Goal: Ask a question

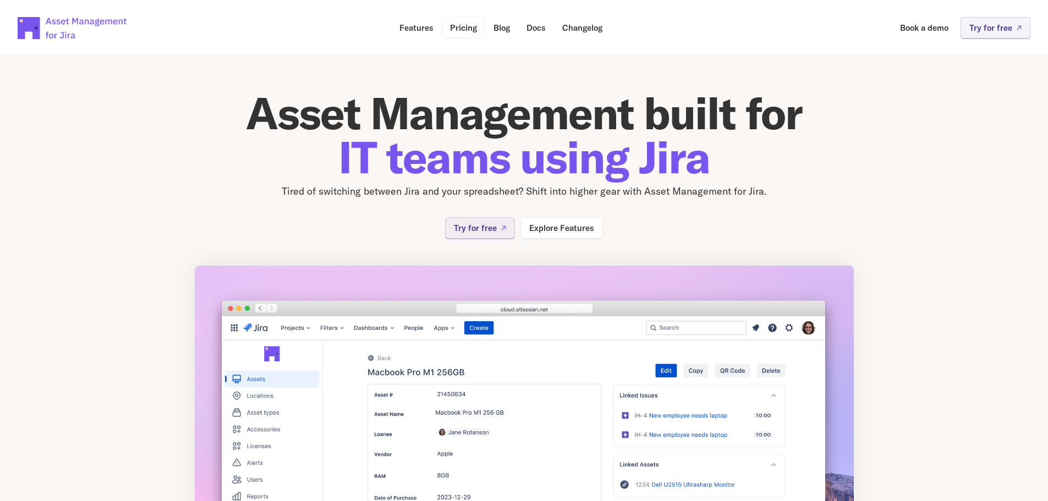
click at [457, 25] on p "Pricing" at bounding box center [463, 28] width 27 height 8
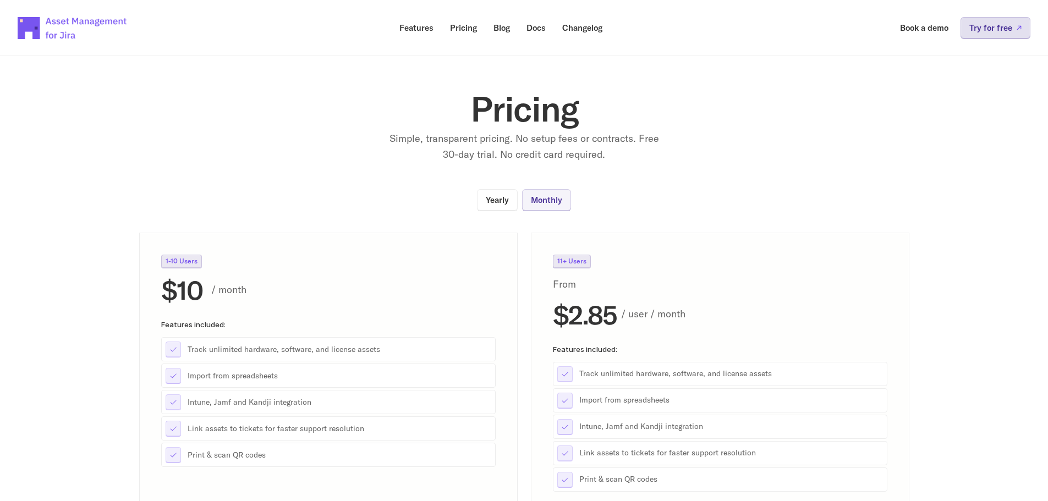
click at [997, 27] on p "Try for free" at bounding box center [991, 28] width 43 height 8
click at [536, 29] on p "Docs" at bounding box center [536, 28] width 19 height 8
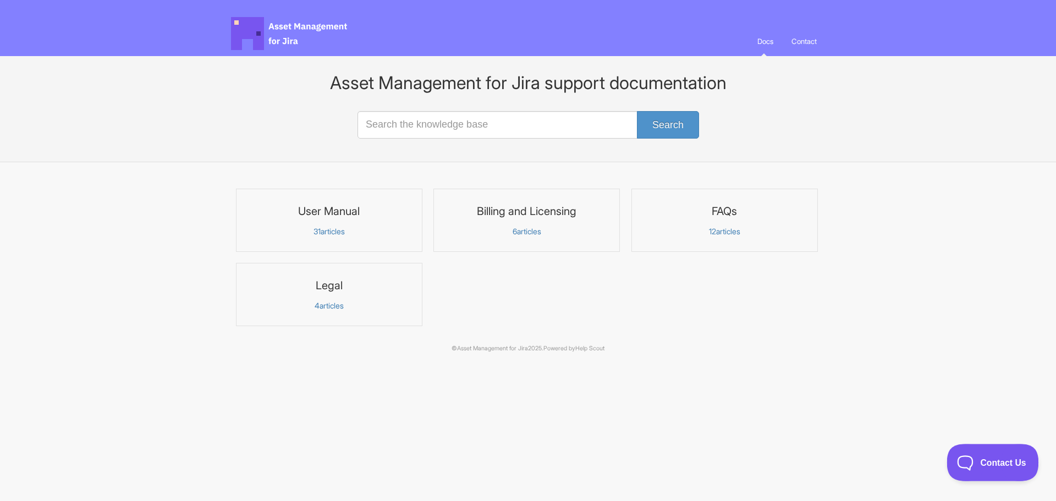
click at [994, 462] on span "Contact Us" at bounding box center [987, 461] width 81 height 8
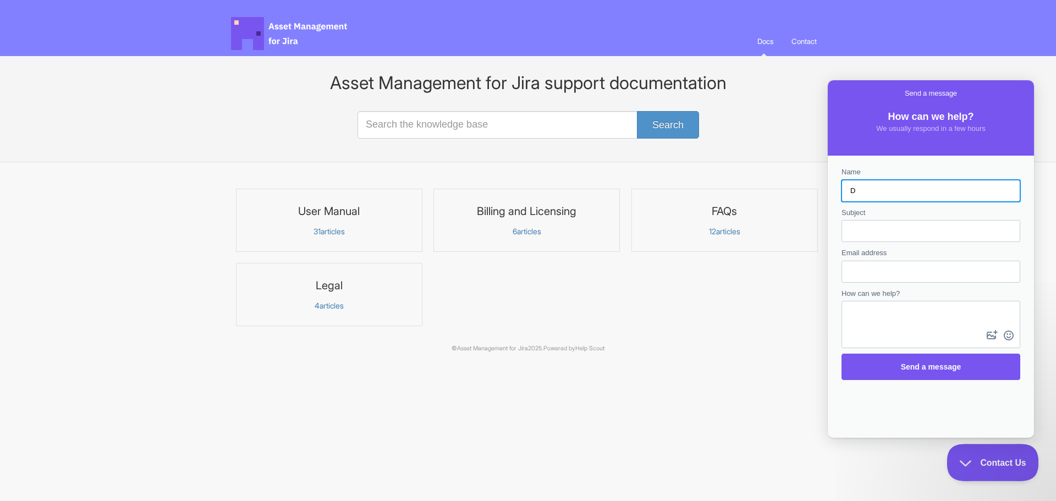
click at [984, 327] on button "image-plus" at bounding box center [992, 336] width 17 height 18
click at [885, 196] on input "D" at bounding box center [931, 191] width 161 height 20
type input "Daren Russ"
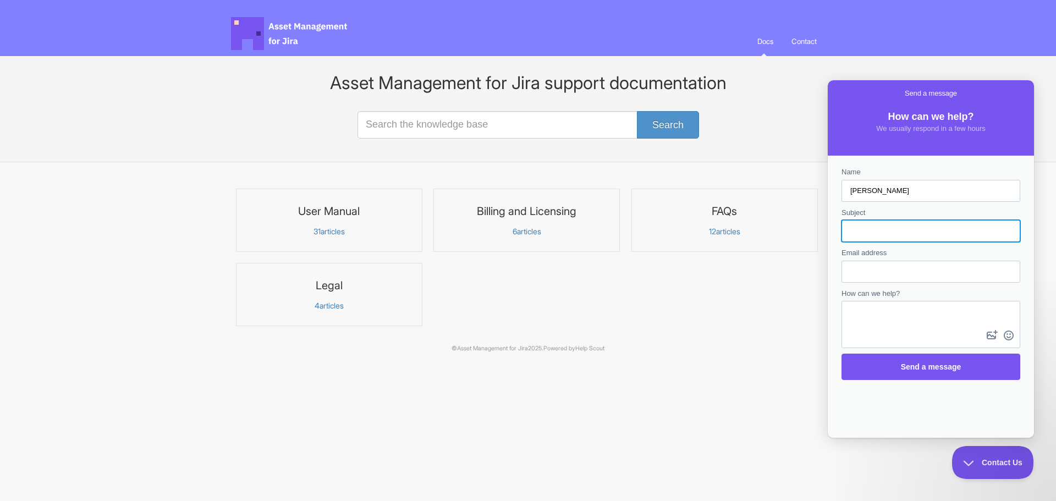
click at [901, 232] on input "Subject" at bounding box center [931, 231] width 161 height 20
type input "Sandbox or video of yoru product"
click at [895, 276] on input "Email address" at bounding box center [931, 272] width 161 height 20
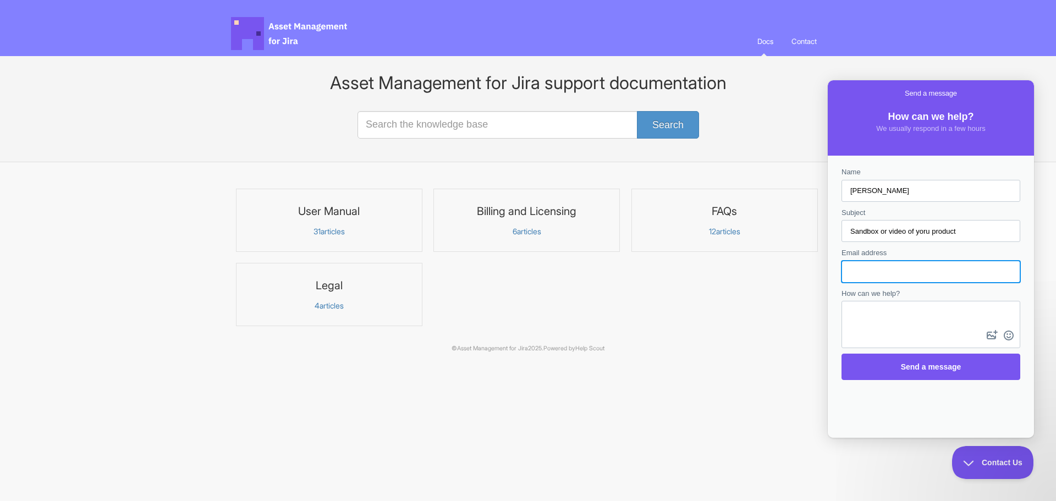
type input "druss@sce.carleton.ca"
click at [917, 317] on textarea "How can we help?" at bounding box center [931, 315] width 177 height 26
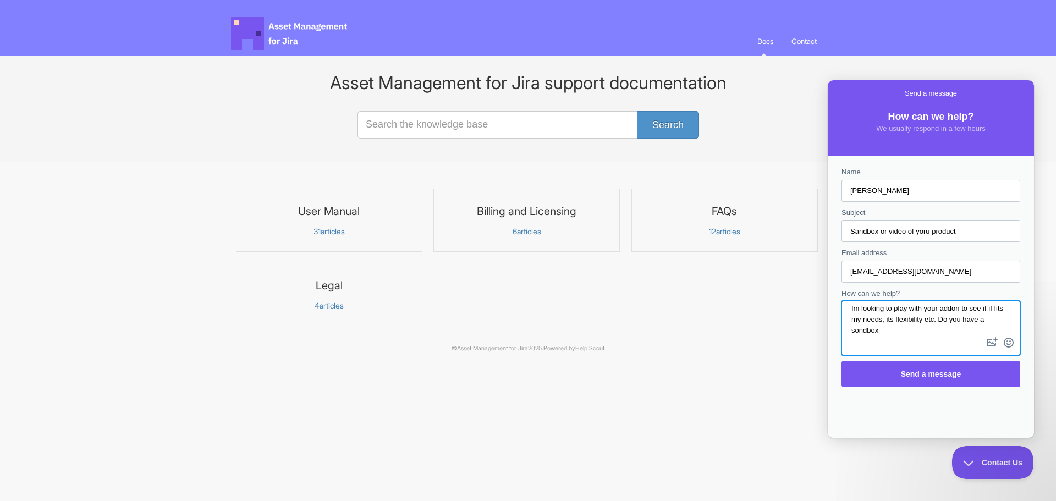
scroll to position [4, 0]
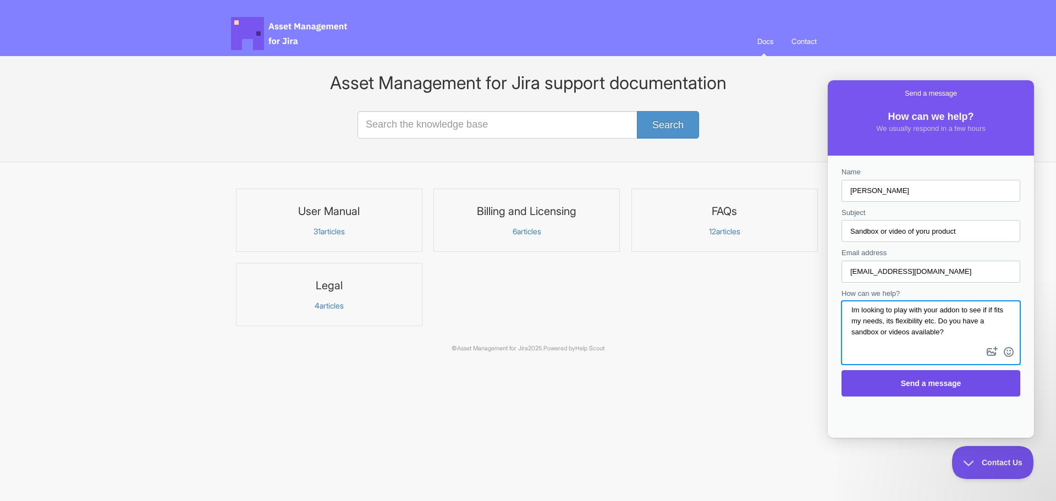
type textarea "Im looking to play with your addon to see if if fits my needs, its flexibility …"
click at [943, 376] on span "Send a message" at bounding box center [931, 383] width 155 height 25
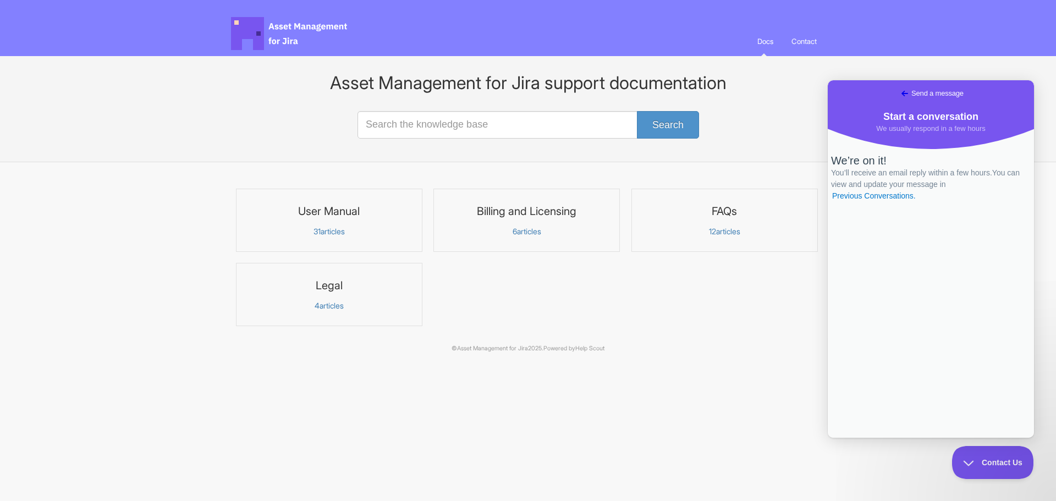
click at [899, 92] on span "Go back" at bounding box center [905, 93] width 13 height 13
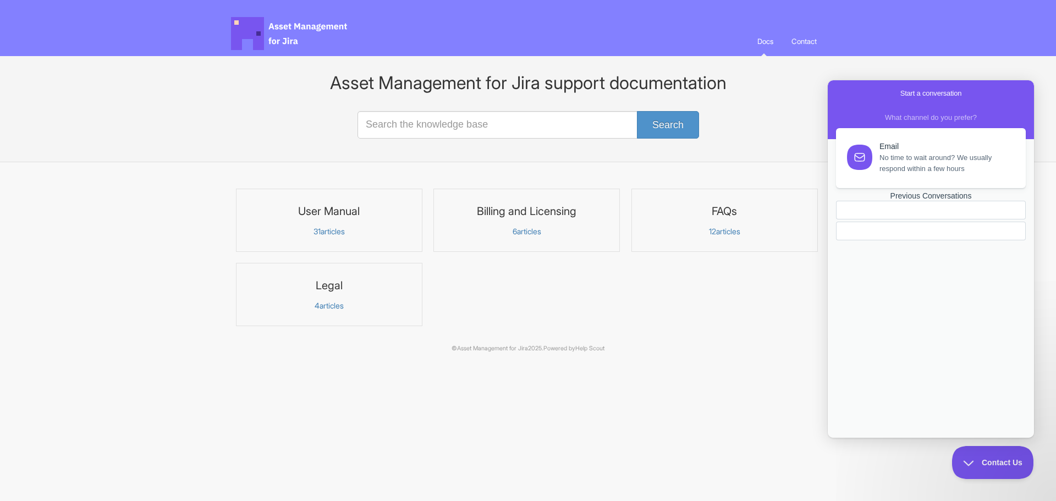
click at [799, 371] on html "Asset Management for Jira Docs Toggle Navigation Docs Contact Contact Asset Man…" at bounding box center [528, 185] width 1056 height 371
click at [1005, 465] on button "Contact Us" at bounding box center [987, 460] width 81 height 33
